Goal: Find contact information: Find contact information

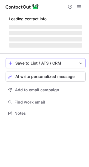
scroll to position [107, 89]
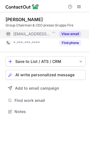
click at [67, 33] on button "View email" at bounding box center [70, 34] width 22 height 6
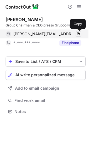
click at [77, 33] on span at bounding box center [78, 34] width 4 height 4
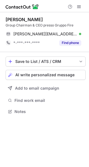
scroll to position [107, 89]
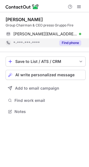
click at [64, 42] on button "Find phone" at bounding box center [70, 43] width 22 height 6
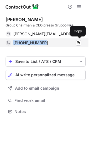
drag, startPoint x: 48, startPoint y: 39, endPoint x: 12, endPoint y: 44, distance: 36.4
click at [12, 44] on div "[PHONE_NUMBER] Copy" at bounding box center [44, 42] width 76 height 9
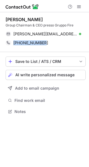
copy div "[PHONE_NUMBER]"
